Goal: Navigation & Orientation: Understand site structure

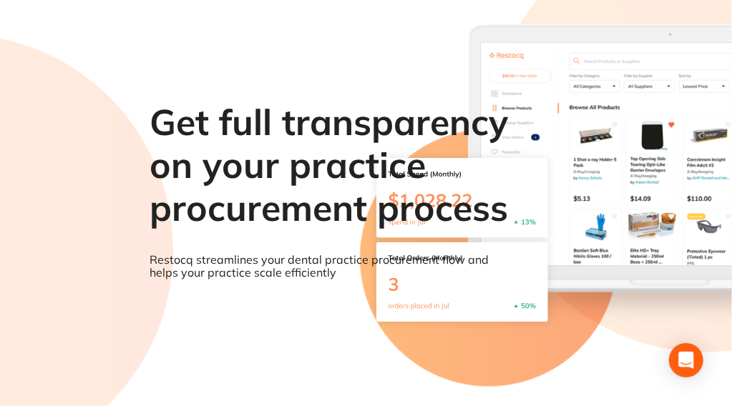
scroll to position [69, 0]
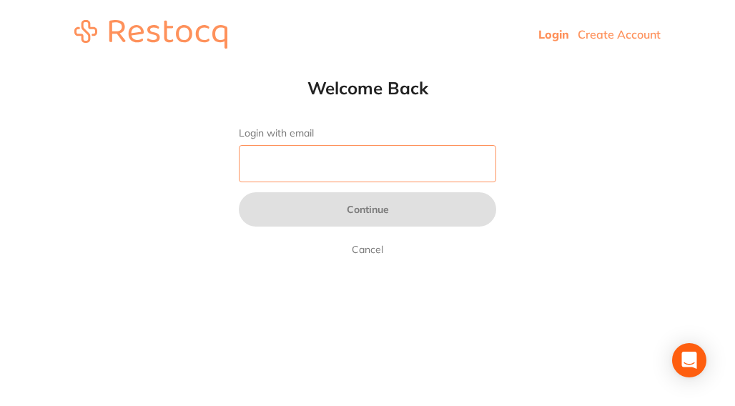
click at [305, 165] on input "Login with email" at bounding box center [367, 163] width 257 height 37
paste input "[EMAIL_ADDRESS][PERSON_NAME][DOMAIN_NAME]"
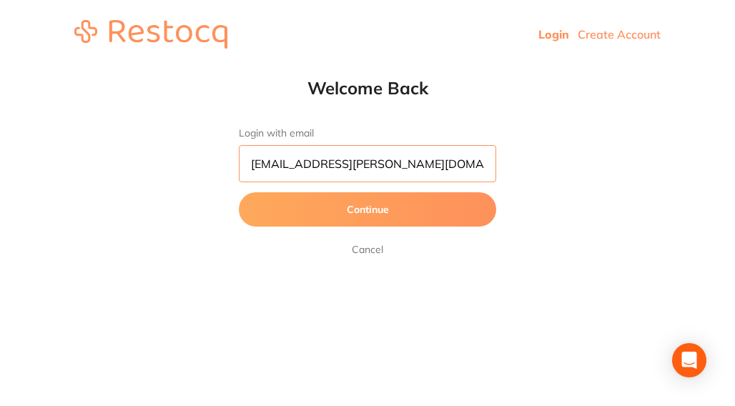
type input "[EMAIL_ADDRESS][PERSON_NAME][DOMAIN_NAME]"
click at [239, 192] on button "Continue" at bounding box center [367, 209] width 257 height 34
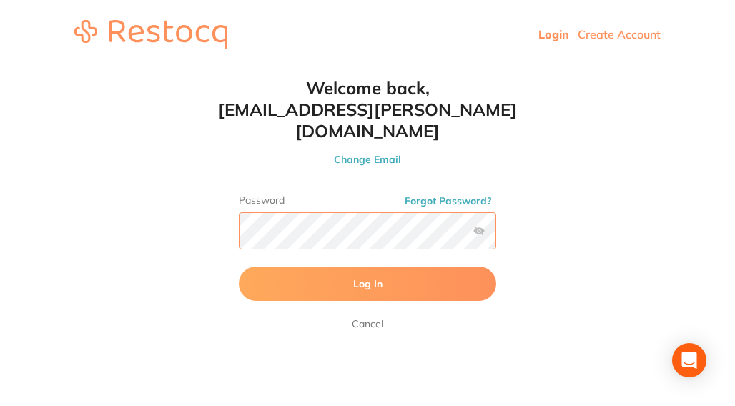
click at [239, 267] on button "Log In" at bounding box center [367, 284] width 257 height 34
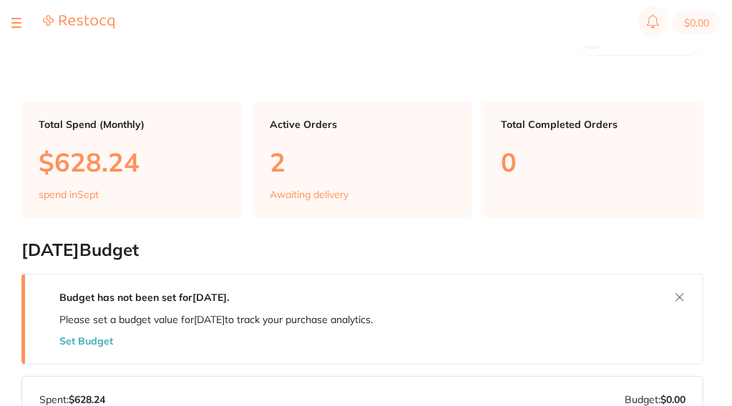
checkbox input "false"
click at [10, 21] on section "$866.46" at bounding box center [366, 23] width 732 height 46
click at [16, 21] on div at bounding box center [16, 22] width 10 height 17
click at [13, 22] on button at bounding box center [16, 22] width 10 height 1
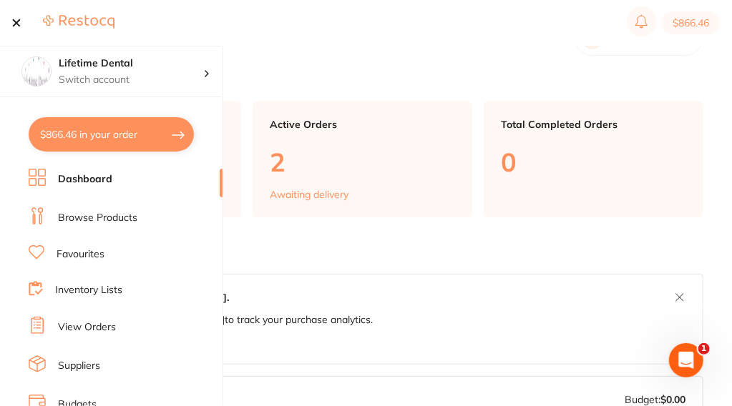
click at [107, 214] on link "Browse Products" at bounding box center [97, 218] width 79 height 14
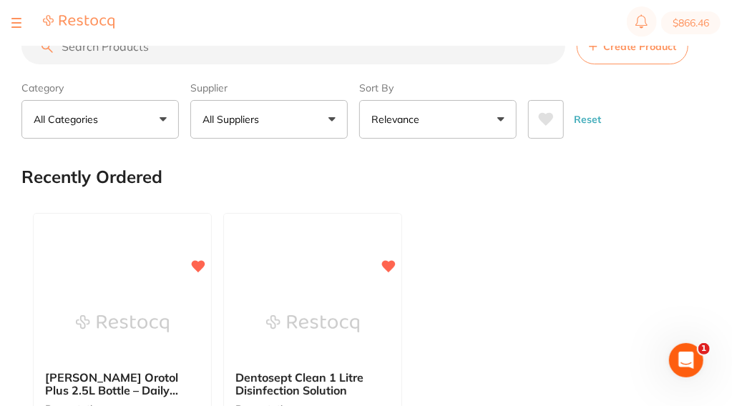
click at [10, 19] on section "$866.46" at bounding box center [366, 23] width 732 height 46
click at [16, 19] on div at bounding box center [16, 22] width 10 height 17
click at [16, 22] on button at bounding box center [16, 22] width 10 height 1
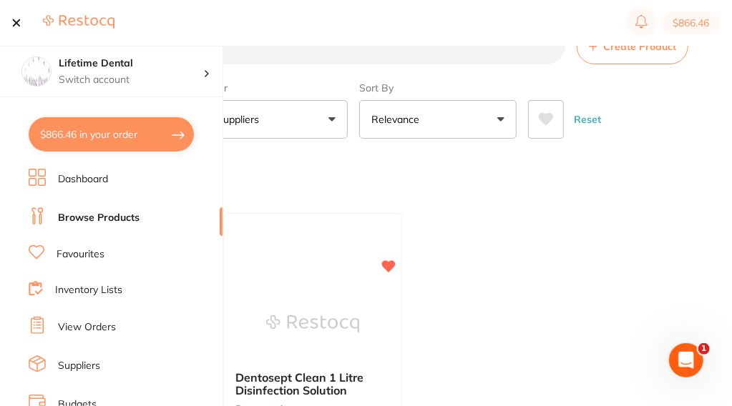
click at [107, 320] on link "View Orders" at bounding box center [87, 327] width 58 height 14
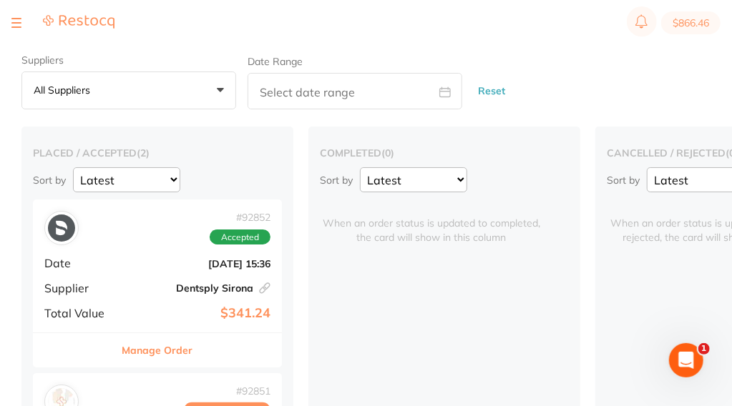
click at [13, 22] on button at bounding box center [16, 22] width 10 height 1
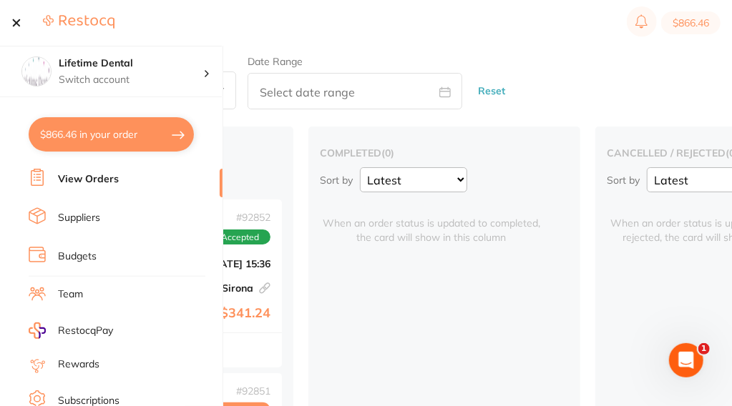
scroll to position [149, 0]
click at [79, 210] on link "Suppliers" at bounding box center [79, 217] width 42 height 14
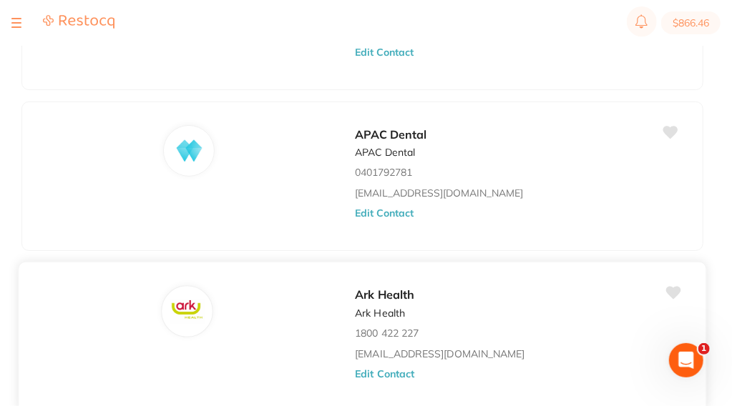
scroll to position [669, 0]
